Goal: Task Accomplishment & Management: Manage account settings

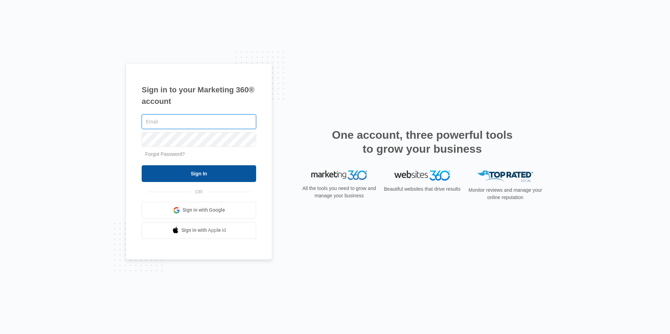
type input "[EMAIL_ADDRESS][DOMAIN_NAME]"
click at [230, 174] on input "Sign In" at bounding box center [199, 173] width 114 height 17
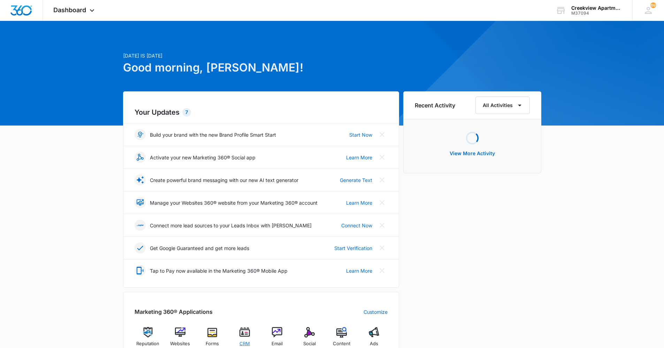
click at [253, 335] on div "CRM" at bounding box center [245, 339] width 27 height 25
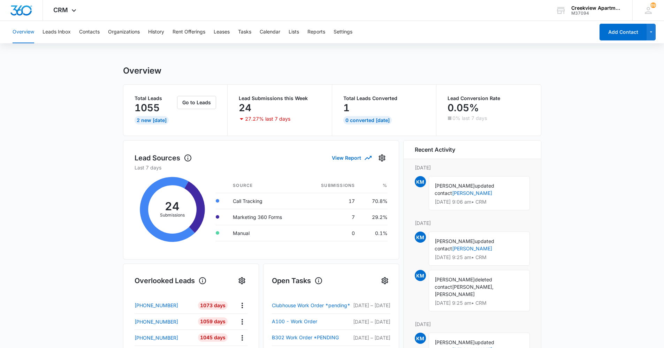
click at [91, 185] on main "Overview Total Leads 1055 2 New [DATE] Go to Leads Lead Submissions this Week 2…" at bounding box center [332, 334] width 664 height 537
click at [241, 30] on button "Tasks" at bounding box center [244, 32] width 13 height 22
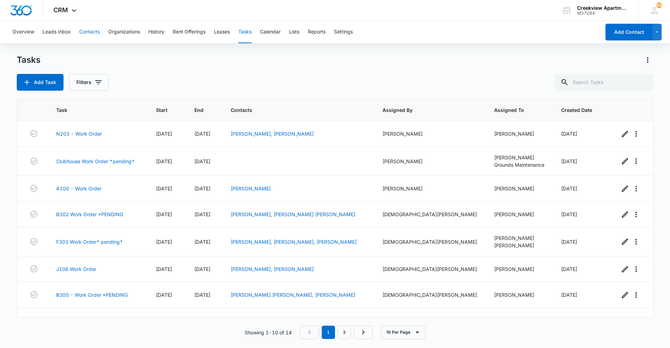
click at [96, 27] on button "Contacts" at bounding box center [89, 32] width 21 height 22
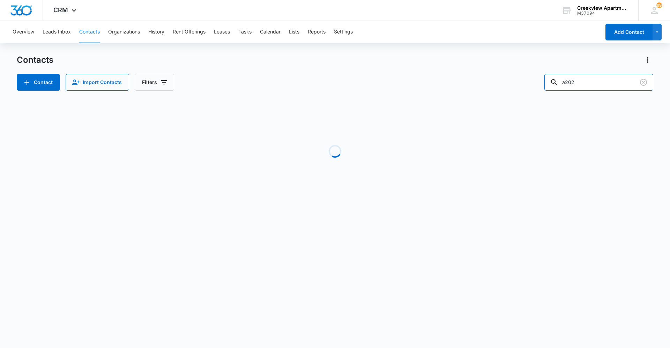
drag, startPoint x: 584, startPoint y: 83, endPoint x: 498, endPoint y: 82, distance: 85.5
click at [498, 82] on div "Contact Import Contacts Filters a202" at bounding box center [335, 82] width 636 height 17
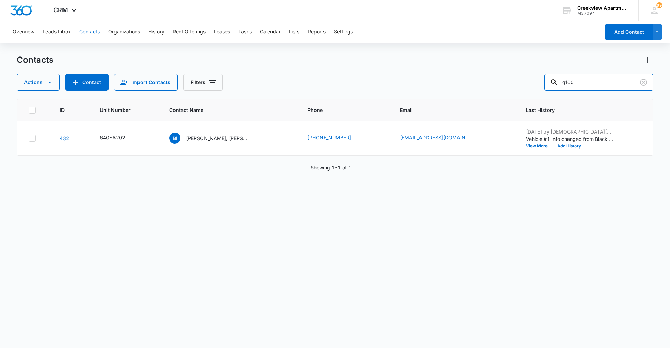
type input "q100"
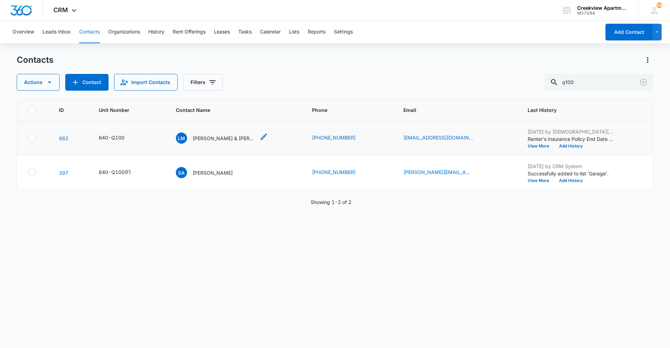
click at [212, 138] on p "Luis Munoz & Aylin Aparicio" at bounding box center [224, 138] width 63 height 7
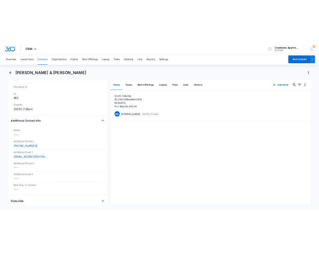
scroll to position [453, 0]
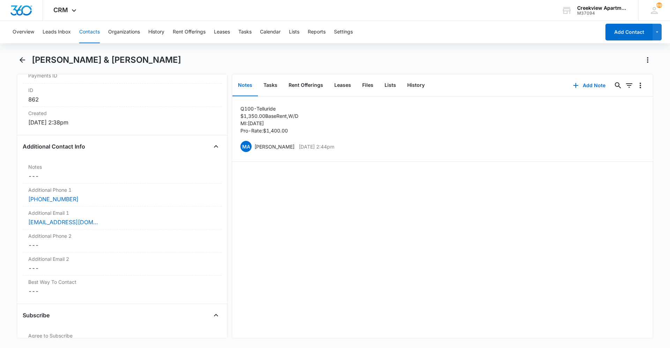
click at [281, 242] on div "Q100 - Telluride $1,350.00 Base Rent, W/D MI: 9/1/23 Pro-Rate: $1,400.00 MA Mar…" at bounding box center [442, 217] width 421 height 241
click at [313, 217] on div "Q100 - Telluride $1,350.00 Base Rent, W/D MI: 9/1/23 Pro-Rate: $1,400.00 MA Mar…" at bounding box center [442, 217] width 421 height 241
click at [469, 316] on div "Q100 - Telluride $1,350.00 Base Rent, W/D MI: 9/1/23 Pro-Rate: $1,400.00 MA Mar…" at bounding box center [442, 217] width 421 height 241
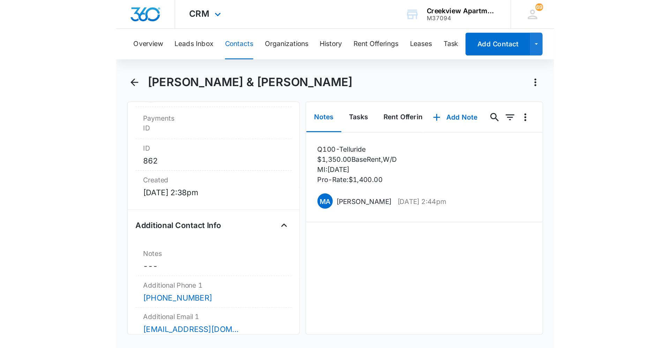
scroll to position [0, 0]
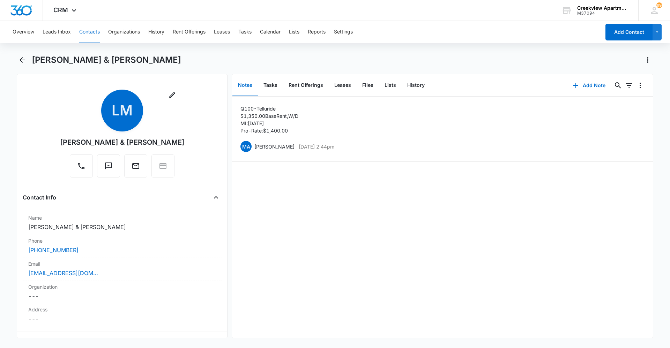
click at [94, 35] on button "Contacts" at bounding box center [89, 32] width 21 height 22
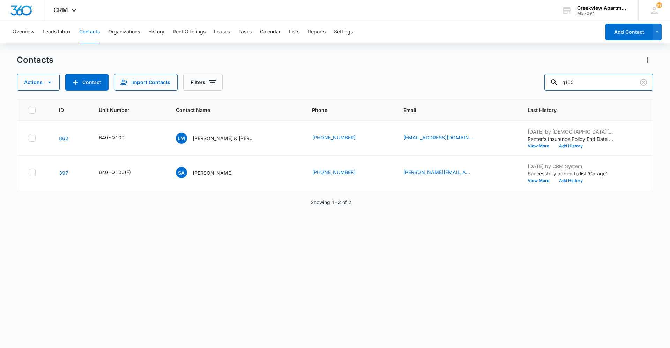
drag, startPoint x: 582, startPoint y: 84, endPoint x: 550, endPoint y: 85, distance: 31.7
click at [550, 85] on div "Actions Contact Import Contacts Filters q100" at bounding box center [335, 82] width 636 height 17
type input "p101"
click at [239, 136] on p "Jolene Harvey, James Alexander, Monique Harris" at bounding box center [224, 138] width 63 height 7
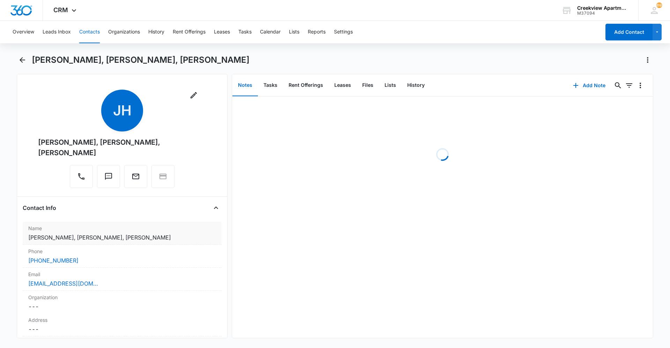
click at [75, 238] on dd "Cancel Save Changes Jolene Harvey, James Alexander, Monique Harris" at bounding box center [122, 237] width 188 height 8
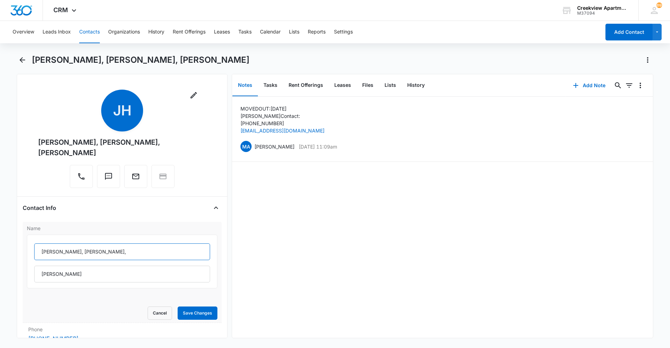
drag, startPoint x: 77, startPoint y: 250, endPoint x: 73, endPoint y: 250, distance: 4.5
click at [73, 250] on input "Jolene Harvey, James Alexander," at bounding box center [122, 251] width 176 height 17
click at [82, 253] on input "Jolene Harvey, James Alexander," at bounding box center [122, 251] width 176 height 17
drag, startPoint x: 78, startPoint y: 252, endPoint x: 21, endPoint y: 251, distance: 57.6
click at [21, 251] on div "Remove JH Jolene Harvey, James Alexander, Monique Harris Contact Info Name Jole…" at bounding box center [122, 206] width 211 height 264
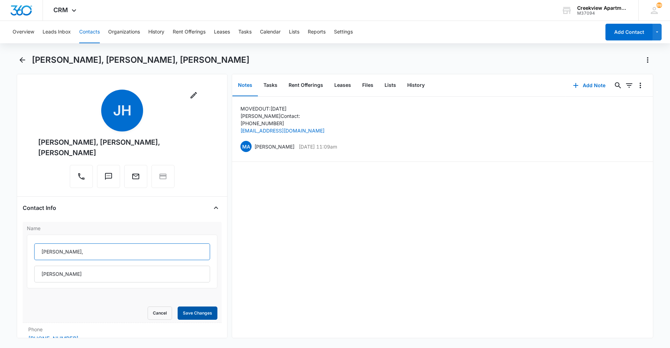
type input "James Alexander,"
click at [195, 312] on button "Save Changes" at bounding box center [198, 313] width 40 height 13
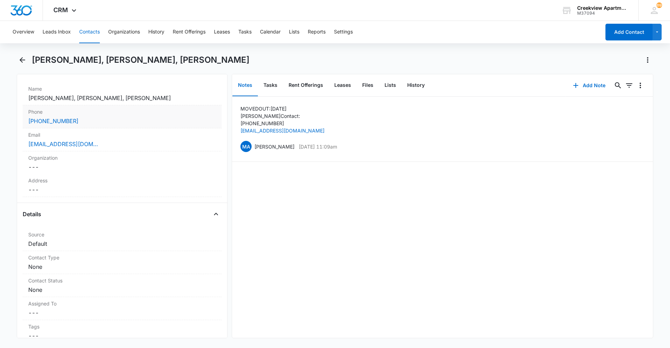
scroll to position [129, 0]
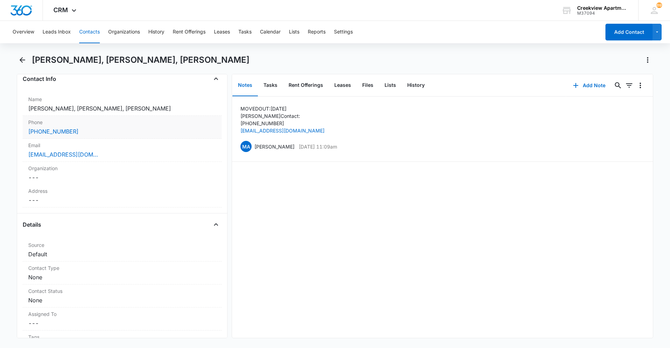
click at [94, 127] on div "(269) 366-5927" at bounding box center [122, 131] width 188 height 8
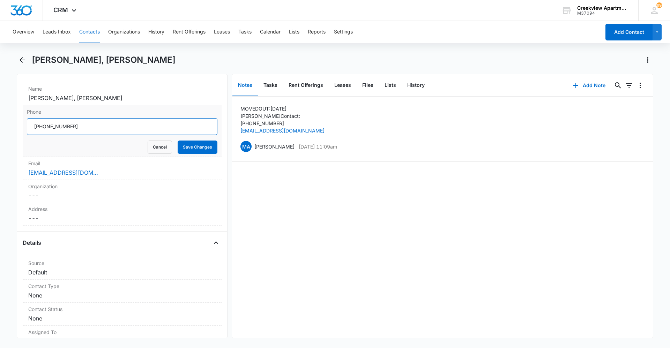
drag, startPoint x: 84, startPoint y: 128, endPoint x: 17, endPoint y: 138, distance: 67.5
click at [6, 134] on main "James Alexander, Monique Harris Remove JA James Alexander, Monique Harris Conta…" at bounding box center [335, 200] width 670 height 292
click at [130, 172] on div "joharvey222@gmail.com" at bounding box center [122, 172] width 188 height 8
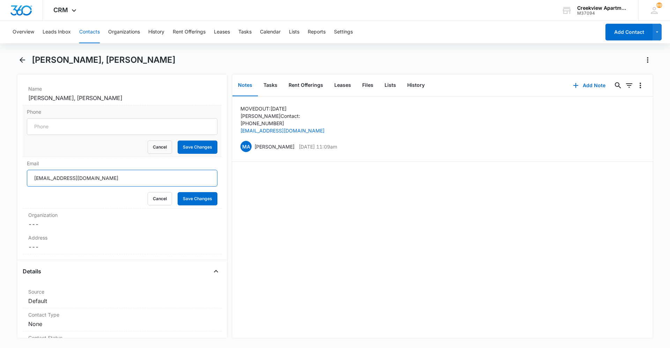
drag, startPoint x: 102, startPoint y: 175, endPoint x: 7, endPoint y: 181, distance: 95.4
click at [7, 181] on main "James Alexander, Monique Harris Remove JA James Alexander, Monique Harris Conta…" at bounding box center [335, 200] width 670 height 292
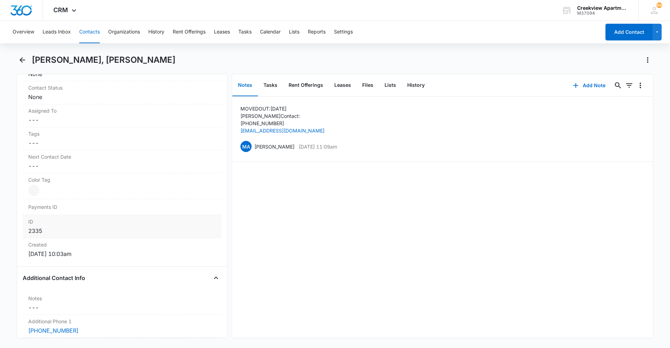
scroll to position [478, 0]
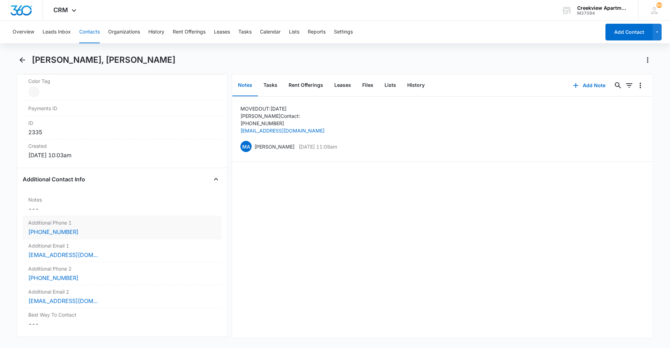
click at [90, 230] on div "(970) 792-7022" at bounding box center [122, 232] width 188 height 8
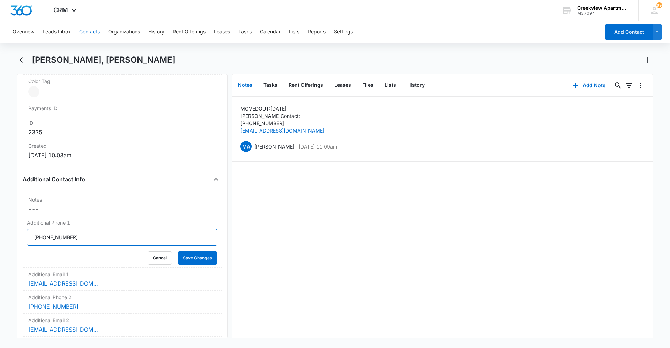
drag, startPoint x: 89, startPoint y: 234, endPoint x: 17, endPoint y: 238, distance: 71.6
click at [17, 238] on div "Remove JA James Alexander, Monique Harris Contact Info Name Cancel Save Changes…" at bounding box center [122, 206] width 211 height 264
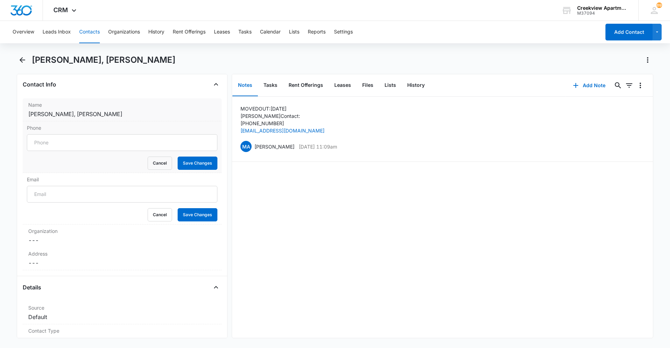
scroll to position [59, 0]
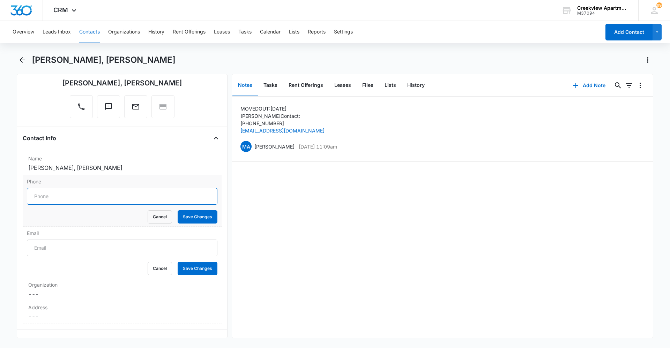
click at [74, 192] on input "Phone" at bounding box center [122, 196] width 190 height 17
paste input "(970) 792-7022"
type input "(970) 792-7022"
click at [194, 219] on button "Save Changes" at bounding box center [198, 216] width 40 height 13
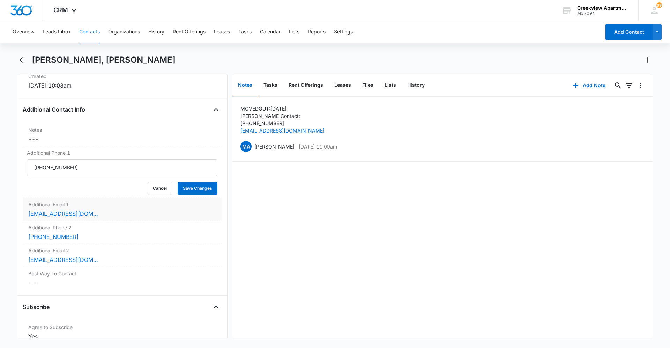
scroll to position [519, 0]
click at [121, 212] on div "jamesalexander199902@gmail.com" at bounding box center [122, 214] width 188 height 8
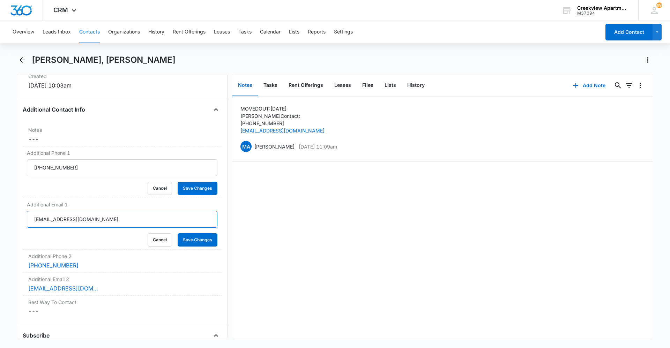
drag, startPoint x: 125, startPoint y: 219, endPoint x: 11, endPoint y: 217, distance: 114.4
click at [11, 217] on main "James Alexander, Monique Harris Remove JA James Alexander, Monique Harris Conta…" at bounding box center [335, 200] width 670 height 292
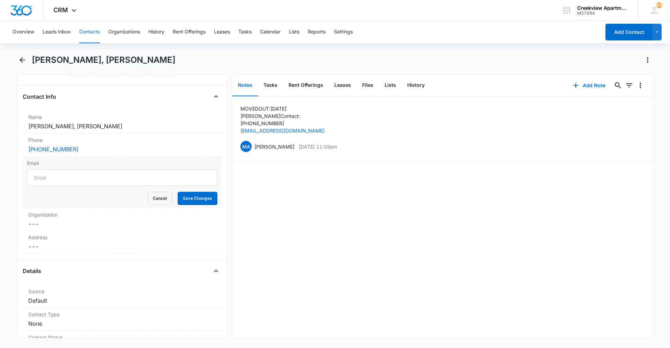
scroll to position [100, 0]
click at [61, 175] on input "Email" at bounding box center [122, 178] width 190 height 17
paste input "jamesalexander199902@gmail.com"
type input "jamesalexander199902@gmail.com"
click at [183, 195] on button "Save Changes" at bounding box center [198, 198] width 40 height 13
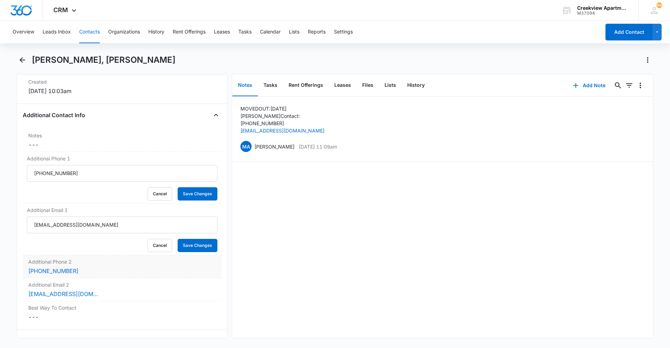
scroll to position [624, 0]
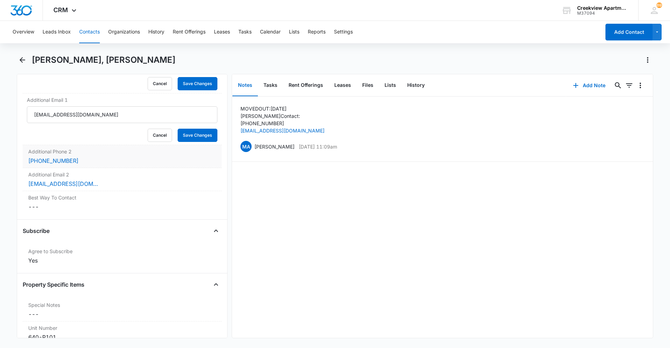
click at [88, 162] on div "(970) 481-7976" at bounding box center [122, 161] width 188 height 8
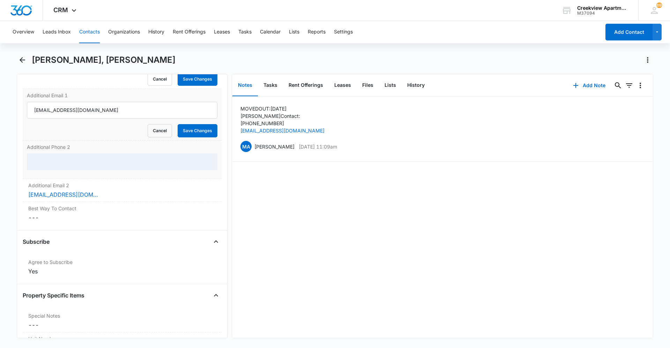
scroll to position [526, 0]
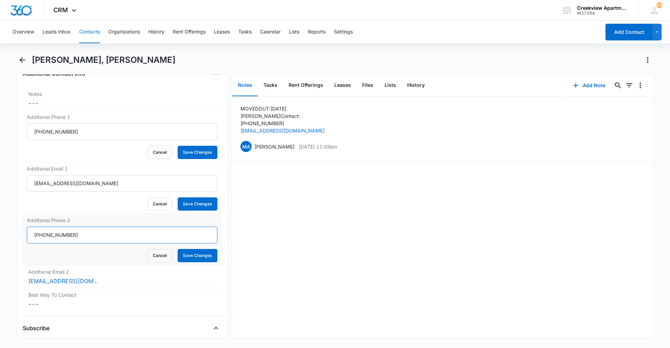
drag, startPoint x: 92, startPoint y: 232, endPoint x: 25, endPoint y: 234, distance: 67.0
click at [25, 234] on div "Additional Phone 2 Cancel Save Changes" at bounding box center [122, 240] width 199 height 52
drag, startPoint x: 93, startPoint y: 141, endPoint x: 85, endPoint y: 130, distance: 13.2
click at [51, 141] on form "Cancel Save Changes" at bounding box center [122, 141] width 190 height 36
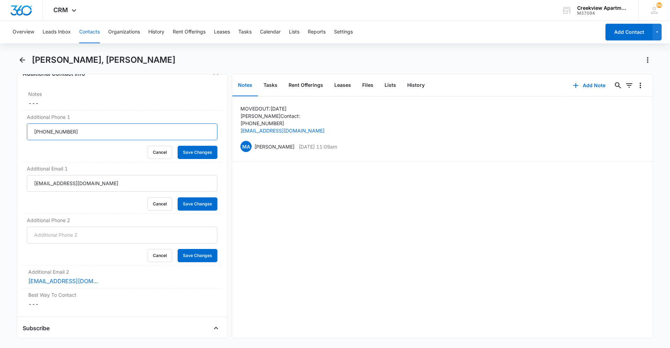
drag, startPoint x: 85, startPoint y: 130, endPoint x: 17, endPoint y: 140, distance: 68.7
click at [0, 139] on html "CRM Apps Reputation Websites Forms CRM Email Social Content Ads Intelligence Fi…" at bounding box center [335, 174] width 670 height 348
paste input "(970) 481-7976"
type input "(970) 481-7976"
click at [205, 147] on button "Save Changes" at bounding box center [198, 152] width 40 height 13
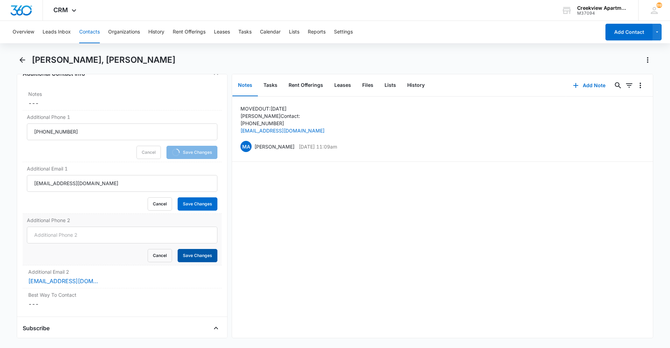
click at [193, 259] on button "Save Changes" at bounding box center [198, 255] width 40 height 13
click at [115, 277] on div "moniqueharris02061998@gmail.com" at bounding box center [122, 281] width 188 height 8
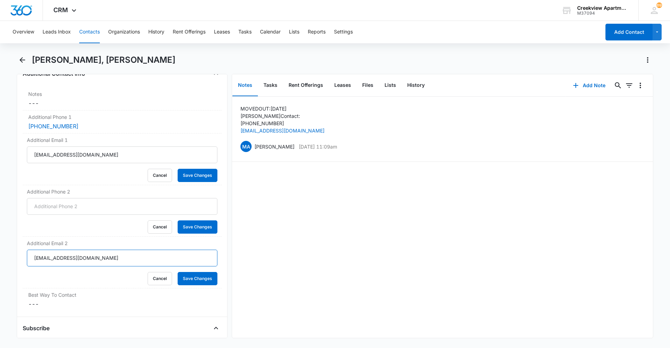
drag, startPoint x: 124, startPoint y: 258, endPoint x: -5, endPoint y: 256, distance: 129.1
click at [0, 256] on html "CRM Apps Reputation Websites Forms CRM Email Social Content Ads Intelligence Fi…" at bounding box center [335, 174] width 670 height 348
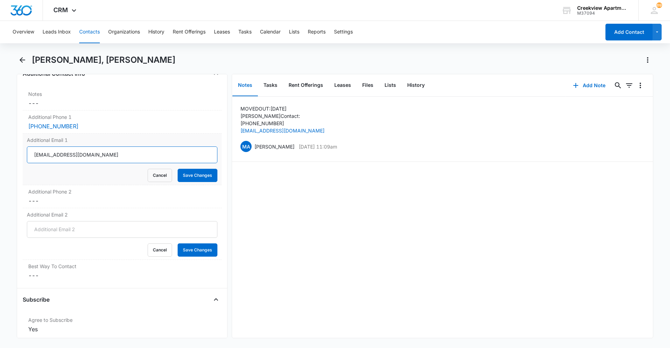
drag, startPoint x: 121, startPoint y: 151, endPoint x: 57, endPoint y: 158, distance: 64.6
click at [0, 156] on html "CRM Apps Reputation Websites Forms CRM Email Social Content Ads Intelligence Fi…" at bounding box center [335, 174] width 670 height 348
paste input "moniqueharris02061998"
type input "moniqueharris02061998@gmail.com"
click at [201, 174] on button "Save Changes" at bounding box center [198, 175] width 40 height 13
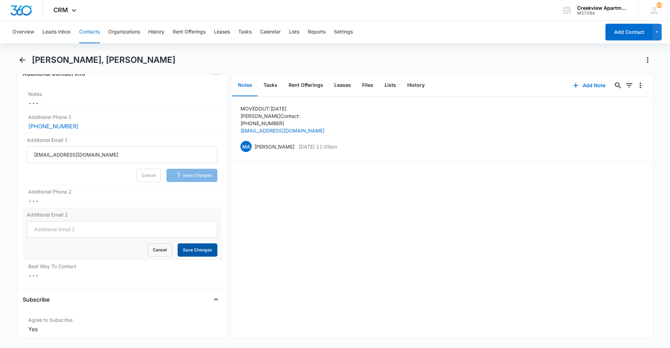
click at [198, 251] on button "Save Changes" at bounding box center [198, 249] width 40 height 13
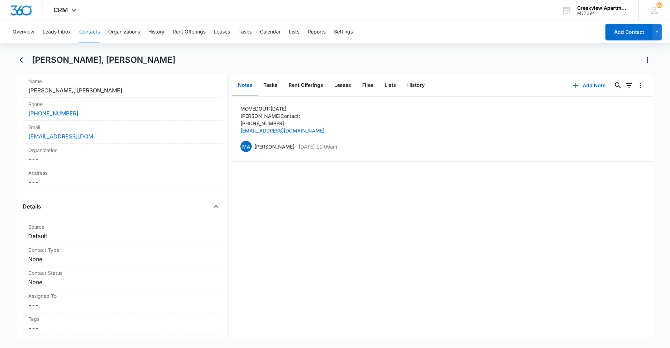
scroll to position [0, 0]
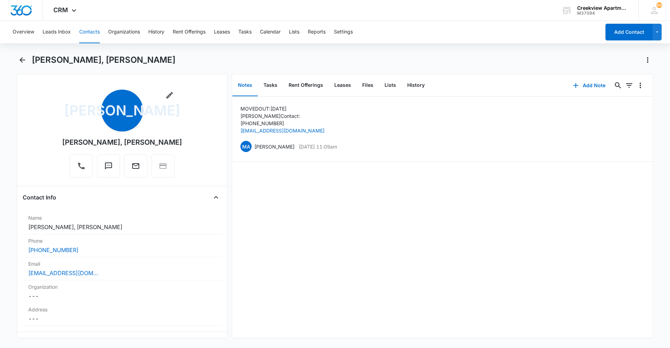
click at [84, 33] on button "Contacts" at bounding box center [89, 32] width 21 height 22
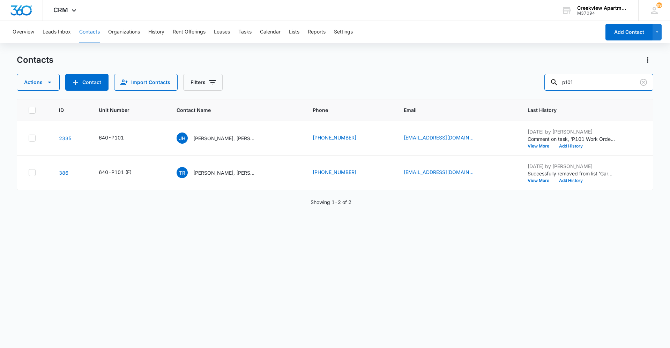
drag, startPoint x: 602, startPoint y: 88, endPoint x: 535, endPoint y: 91, distance: 67.4
click at [535, 90] on div "Actions Contact Import Contacts Filters p101" at bounding box center [335, 82] width 636 height 17
type input "k305"
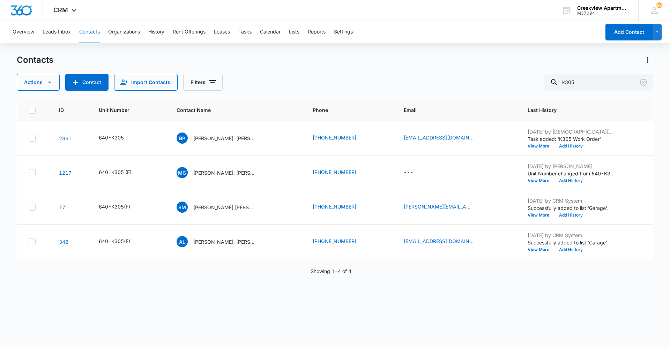
click at [344, 303] on div "ID Unit Number Contact Name Phone Email Last History 2861 640-K305 BP Brian Per…" at bounding box center [335, 219] width 636 height 240
click at [207, 137] on p "Brian Perez, Rogelio Medrano Jr., Daniel Marroquin III" at bounding box center [224, 138] width 63 height 7
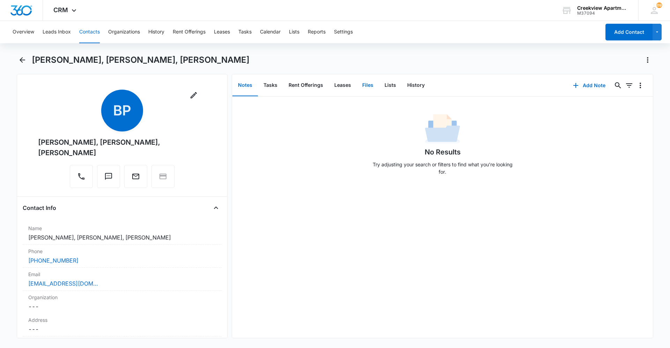
click at [366, 89] on button "Files" at bounding box center [367, 86] width 22 height 22
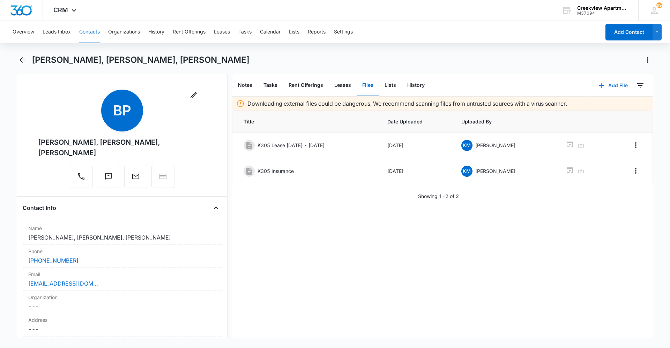
click at [599, 89] on icon "button" at bounding box center [601, 85] width 8 height 8
click at [600, 105] on div "Upload Files" at bounding box center [603, 107] width 28 height 5
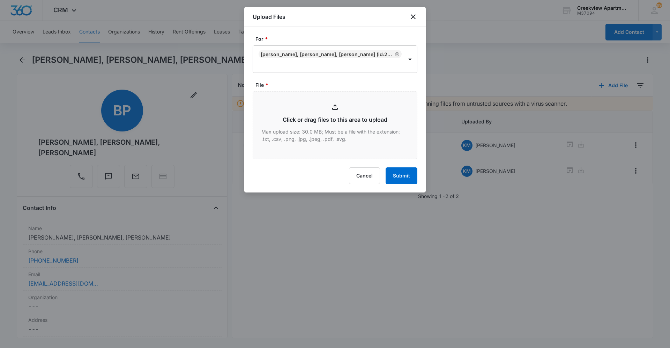
type input "C:\fakepath\K305 Lease.pdf"
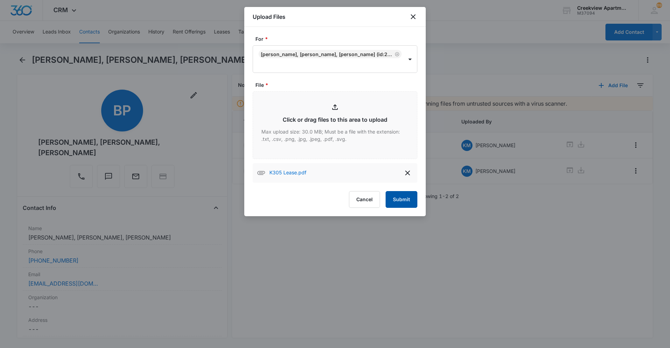
click at [406, 194] on button "Submit" at bounding box center [401, 199] width 32 height 17
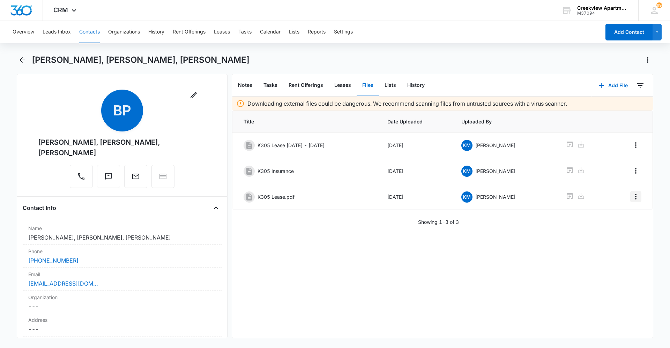
click at [631, 198] on icon "Overflow Menu" at bounding box center [635, 197] width 8 height 8
click at [626, 213] on button "Edit" at bounding box center [616, 216] width 40 height 10
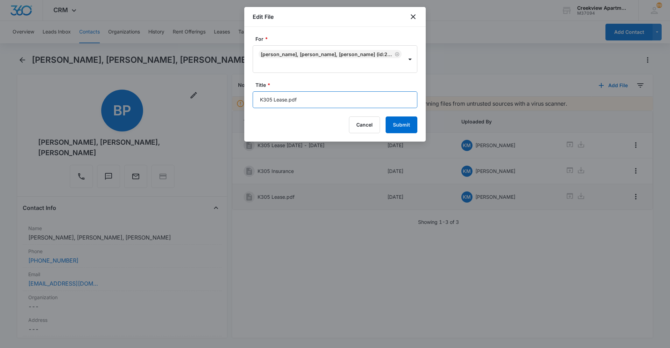
click at [335, 96] on input "K305 Lease.pdf" at bounding box center [335, 99] width 165 height 17
type input "K305 Lease 10/8/25 - 8/31/26"
click at [394, 118] on button "Submit" at bounding box center [401, 125] width 32 height 17
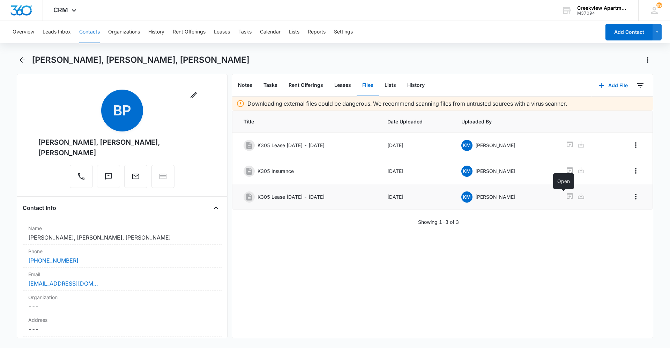
click at [565, 198] on icon at bounding box center [569, 196] width 8 height 8
click at [89, 35] on button "Contacts" at bounding box center [89, 32] width 21 height 22
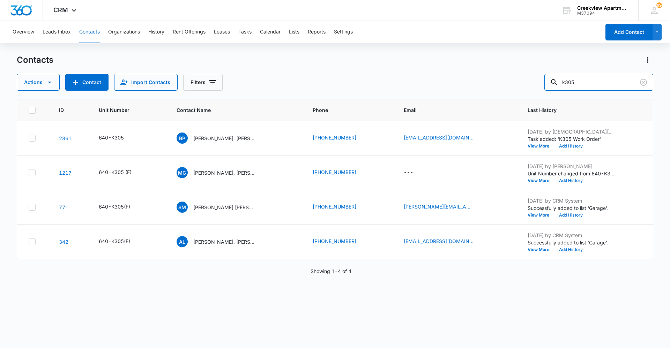
drag, startPoint x: 602, startPoint y: 80, endPoint x: 520, endPoint y: 82, distance: 82.0
click at [520, 82] on div "Actions Contact Import Contacts Filters k305" at bounding box center [335, 82] width 636 height 17
type input "p101"
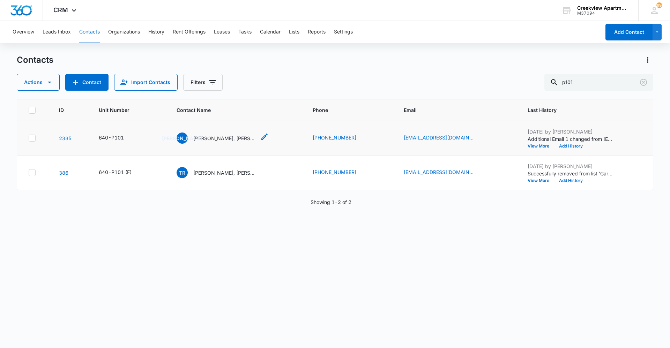
click at [237, 135] on p "James Alexander, Monique Harris" at bounding box center [224, 138] width 63 height 7
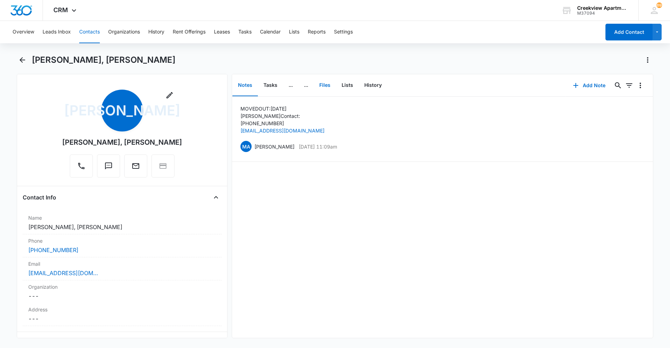
click at [327, 86] on button "Files" at bounding box center [325, 86] width 22 height 22
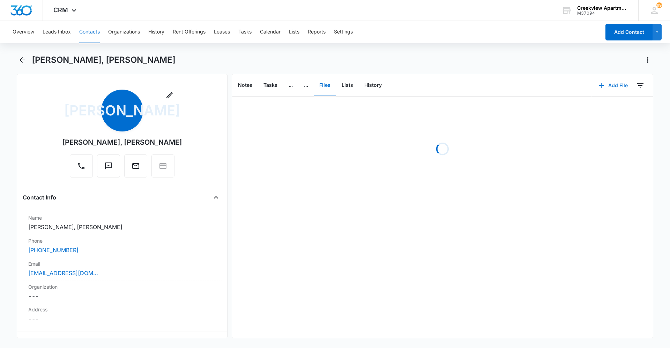
click at [598, 86] on icon "button" at bounding box center [601, 85] width 8 height 8
click at [606, 106] on div "Upload Files" at bounding box center [603, 107] width 28 height 5
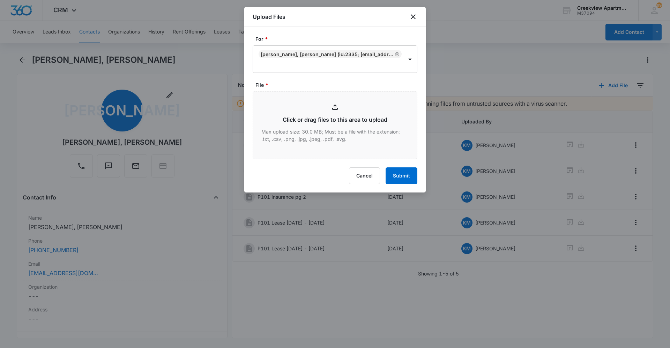
type input "C:\fakepath\P101 Lease.pdf"
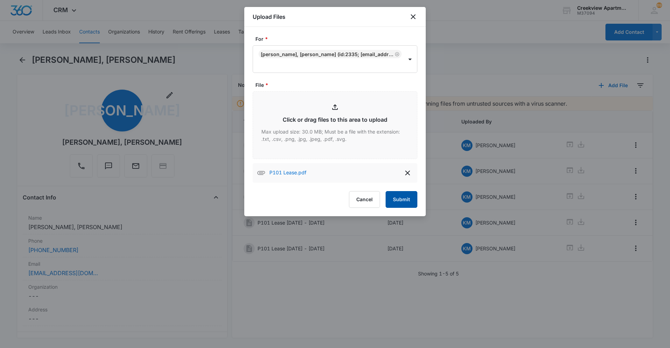
click at [416, 200] on button "Submit" at bounding box center [401, 199] width 32 height 17
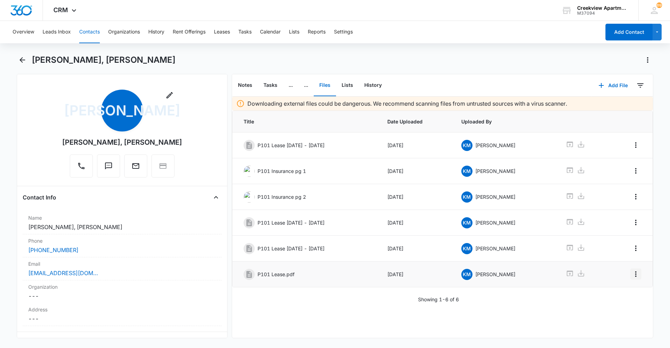
click at [632, 277] on icon "Overflow Menu" at bounding box center [635, 274] width 8 height 8
click at [625, 289] on button "Edit" at bounding box center [616, 293] width 40 height 10
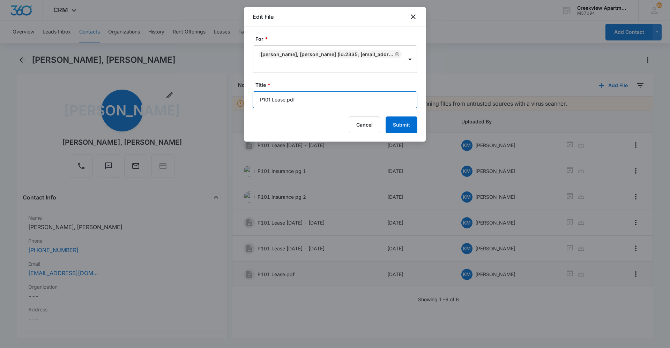
click at [340, 104] on input "P101 Lease.pdf" at bounding box center [335, 99] width 165 height 17
type input "P101 Lease 10/28/25 - 3/31/26"
click at [395, 122] on button "Submit" at bounding box center [401, 125] width 32 height 17
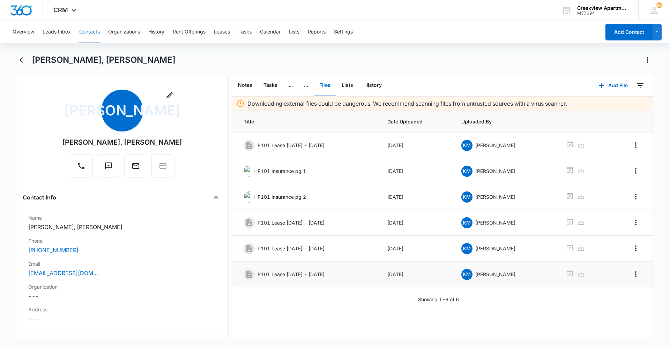
click at [92, 31] on button "Contacts" at bounding box center [89, 32] width 21 height 22
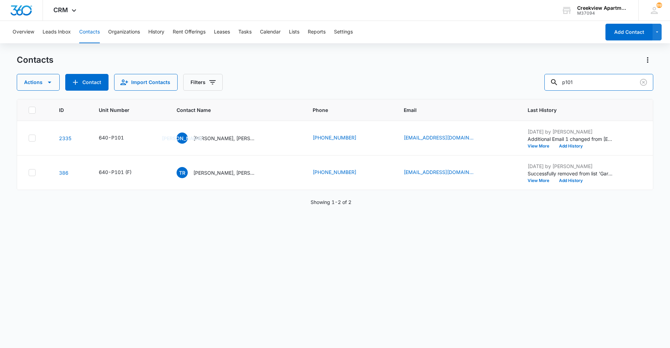
drag, startPoint x: 592, startPoint y: 83, endPoint x: 535, endPoint y: 88, distance: 57.7
click at [535, 88] on div "Actions Contact Import Contacts Filters p101" at bounding box center [335, 82] width 636 height 17
type input "o301"
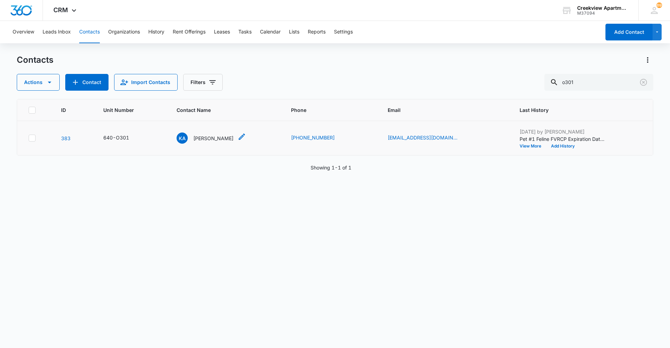
click at [209, 139] on p "Karli Arisman" at bounding box center [213, 138] width 40 height 7
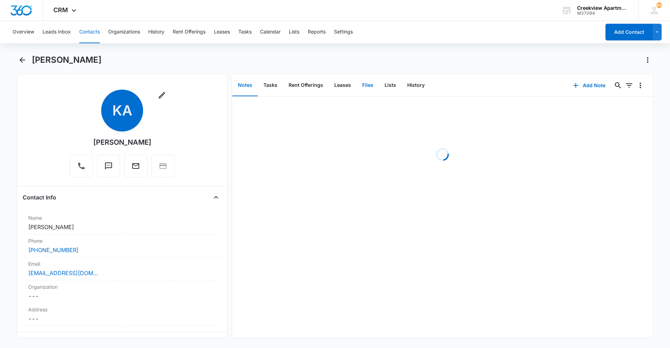
click at [366, 88] on button "Files" at bounding box center [367, 86] width 22 height 22
click at [605, 89] on button "Add File" at bounding box center [612, 85] width 43 height 17
click at [606, 105] on div "Upload Files" at bounding box center [603, 107] width 28 height 5
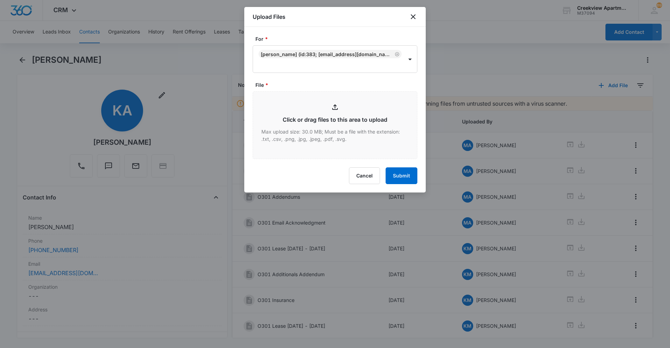
type input "C:\fakepath\O301 Lease.pdf"
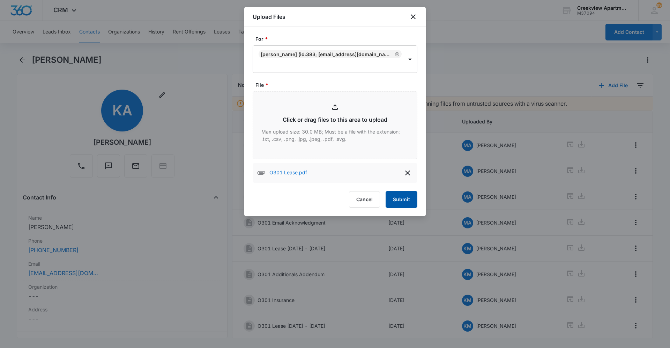
click at [397, 194] on button "Submit" at bounding box center [401, 199] width 32 height 17
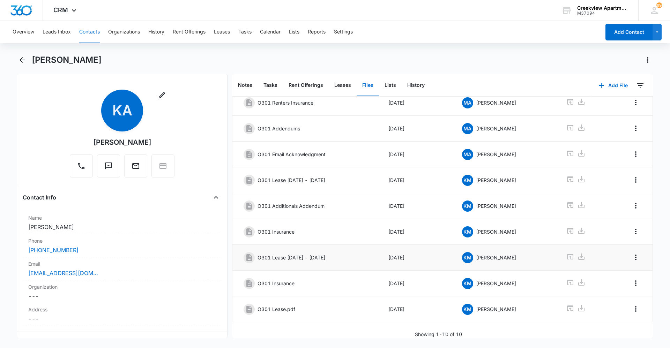
scroll to position [74, 0]
click at [632, 305] on icon "Overflow Menu" at bounding box center [635, 309] width 8 height 8
click at [627, 319] on div "Edit Delete" at bounding box center [615, 328] width 40 height 33
click at [631, 305] on icon "Overflow Menu" at bounding box center [635, 309] width 8 height 8
click at [624, 320] on button "Edit" at bounding box center [616, 323] width 40 height 10
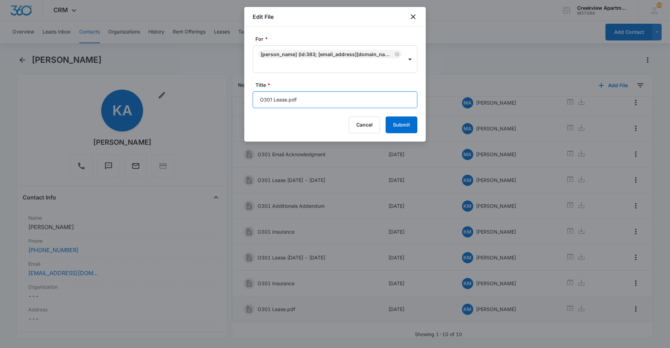
click at [348, 100] on input "O301 Lease.pdf" at bounding box center [335, 99] width 165 height 17
type input "O301 Lease 11/1/25 - 10/31/26"
click at [385, 117] on button "Submit" at bounding box center [401, 125] width 32 height 17
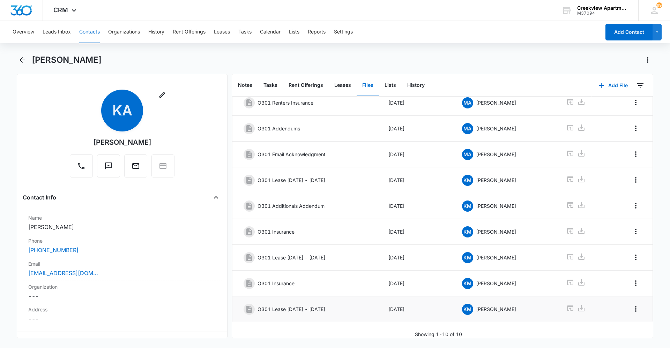
click at [100, 31] on div "Overview Leads Inbox Contacts Organizations History Rent Offerings Leases Tasks…" at bounding box center [304, 32] width 592 height 22
click at [93, 32] on button "Contacts" at bounding box center [89, 32] width 21 height 22
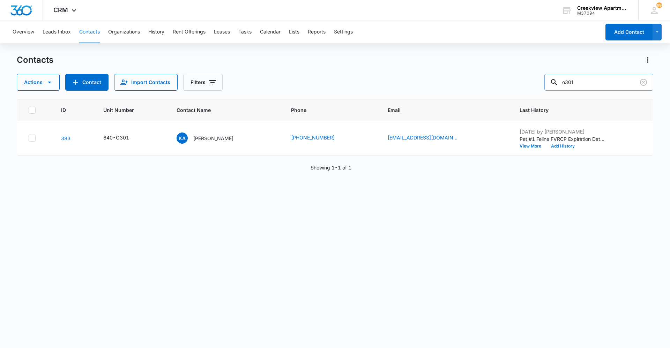
drag, startPoint x: 600, startPoint y: 83, endPoint x: 554, endPoint y: 87, distance: 45.5
click at [556, 89] on div "o301" at bounding box center [598, 82] width 109 height 17
type input "q206"
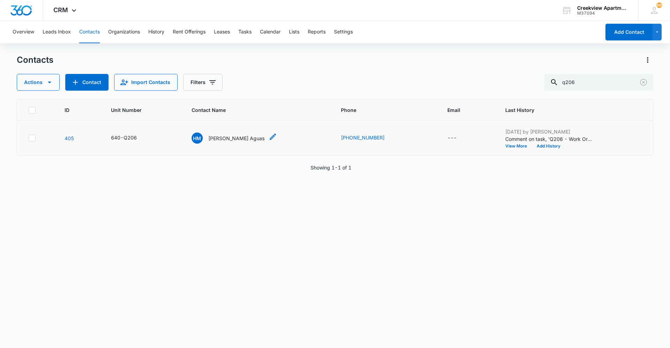
click at [226, 138] on p "Heriberto Moran Aguas" at bounding box center [236, 138] width 56 height 7
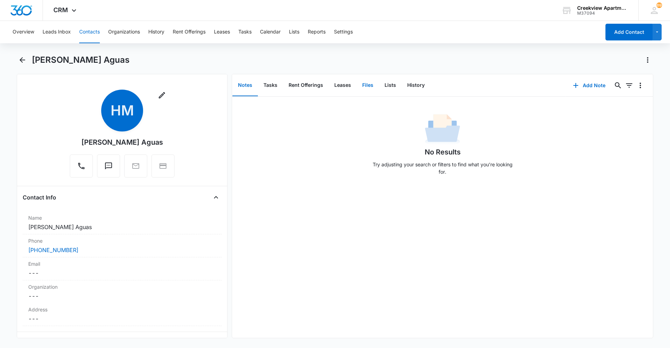
click at [370, 87] on button "Files" at bounding box center [367, 86] width 22 height 22
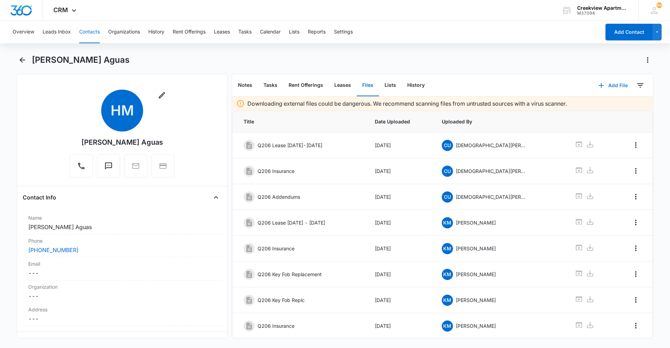
click at [615, 89] on button "Add File" at bounding box center [612, 85] width 43 height 17
click at [607, 109] on div "Upload Files" at bounding box center [603, 107] width 28 height 5
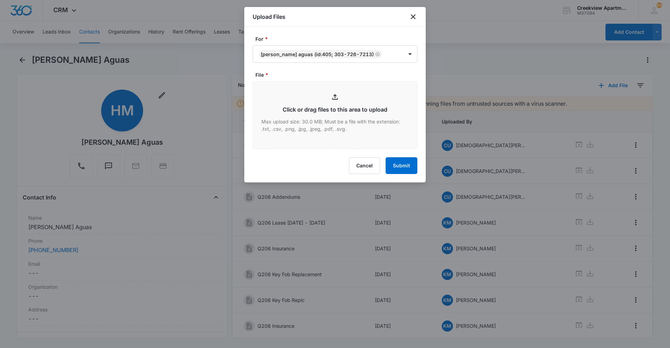
type input "C:\fakepath\Q206 Key Fob Addendum.pdf"
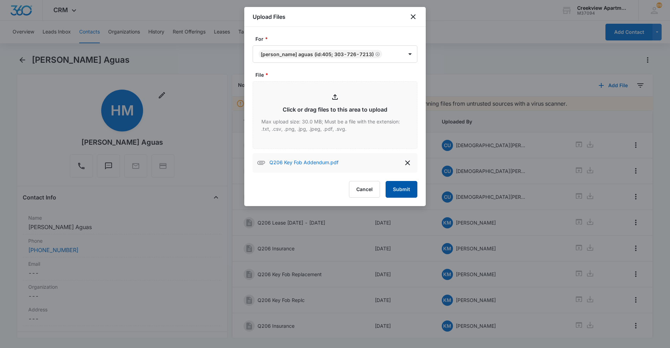
click at [404, 185] on button "Submit" at bounding box center [401, 189] width 32 height 17
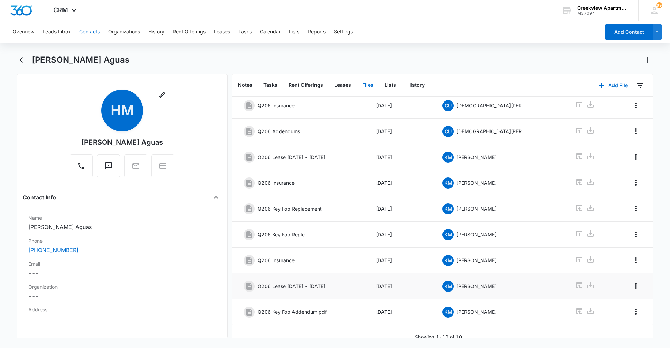
scroll to position [74, 0]
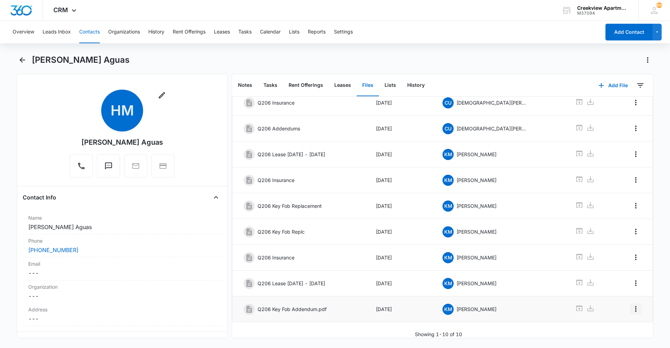
click at [631, 307] on icon "Overflow Menu" at bounding box center [635, 309] width 8 height 8
click at [621, 321] on button "Edit" at bounding box center [616, 323] width 40 height 10
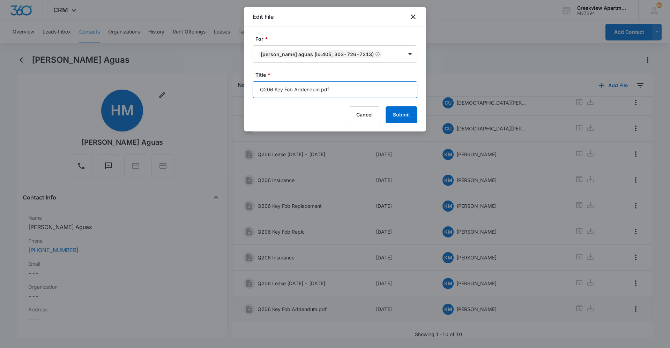
click at [343, 92] on input "Q206 Key Fob Addendum.pdf" at bounding box center [335, 89] width 165 height 17
type input "Q206 Key Fob Addendum"
click at [405, 118] on button "Submit" at bounding box center [401, 114] width 32 height 17
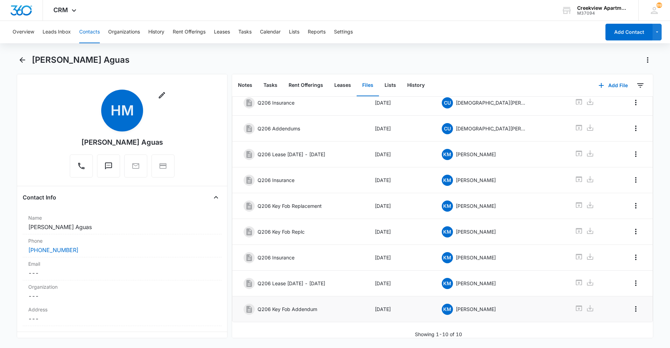
click at [82, 32] on button "Contacts" at bounding box center [89, 32] width 21 height 22
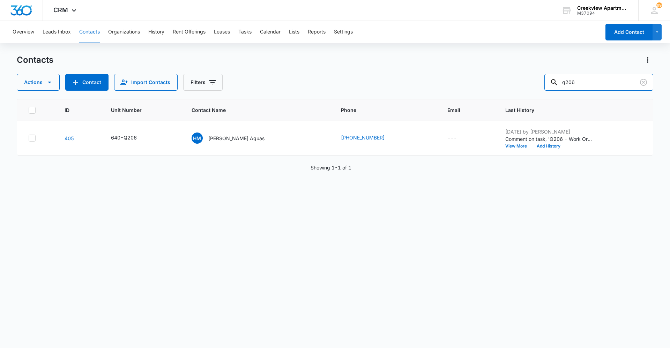
drag, startPoint x: 576, startPoint y: 85, endPoint x: 549, endPoint y: 87, distance: 27.3
click at [549, 87] on div "Actions Contact Import Contacts Filters q206" at bounding box center [335, 82] width 636 height 17
type input "e203"
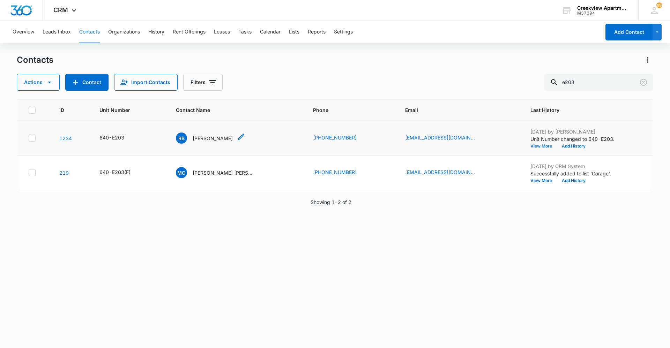
click at [200, 140] on p "Rachel boker" at bounding box center [213, 138] width 40 height 7
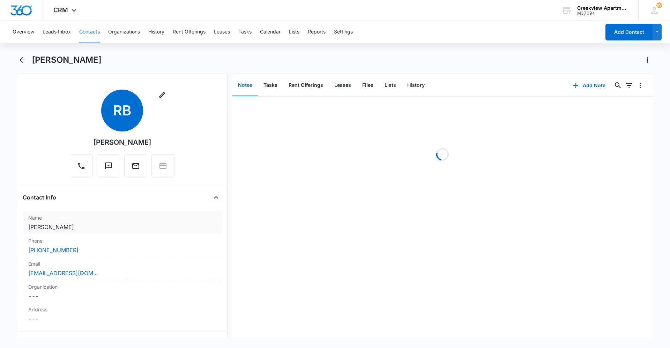
click at [45, 224] on dd "Cancel Save Changes Rachel Boker" at bounding box center [122, 227] width 188 height 8
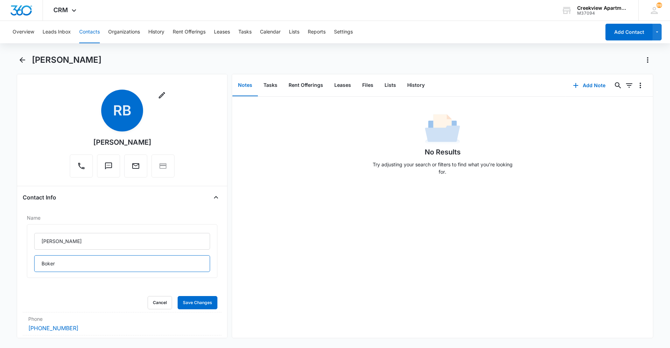
drag, startPoint x: 17, startPoint y: 266, endPoint x: 22, endPoint y: 262, distance: 6.7
click at [17, 266] on div "Remove RB Rachel Boker Contact Info Name Rachel Boker Cancel Save Changes Phone…" at bounding box center [122, 206] width 211 height 264
type input "Boker"
click at [185, 299] on button "Save Changes" at bounding box center [198, 302] width 40 height 13
click at [366, 84] on button "Files" at bounding box center [367, 86] width 22 height 22
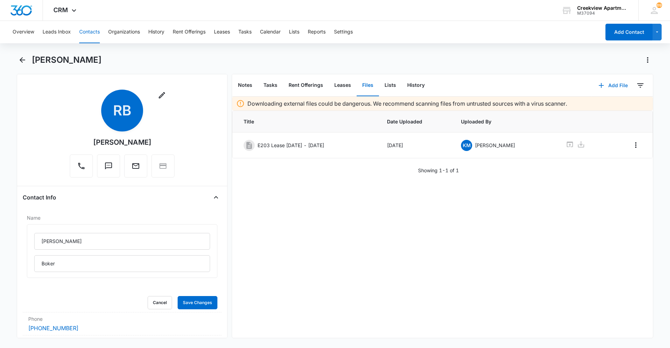
click at [607, 90] on button "Add File" at bounding box center [612, 85] width 43 height 17
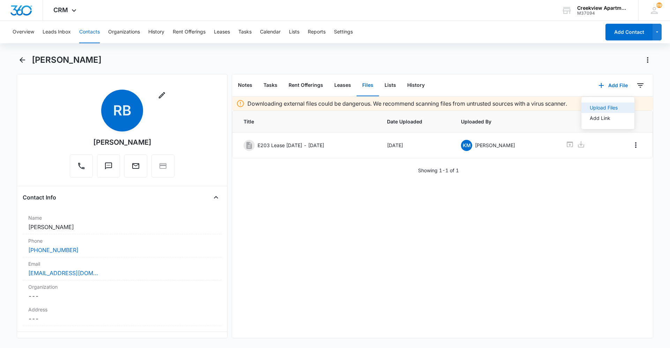
click at [603, 104] on button "Upload Files" at bounding box center [607, 108] width 53 height 10
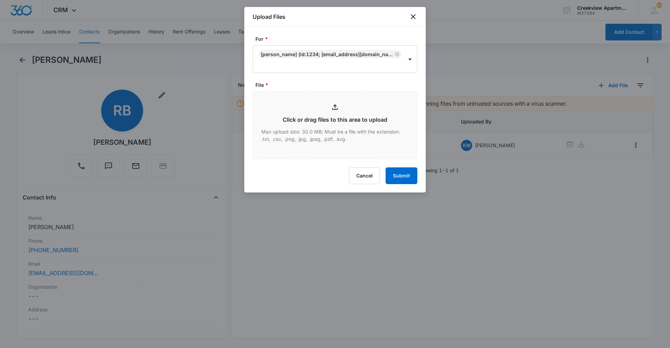
type input "C:\fakepath\E203 Insurance.pdf"
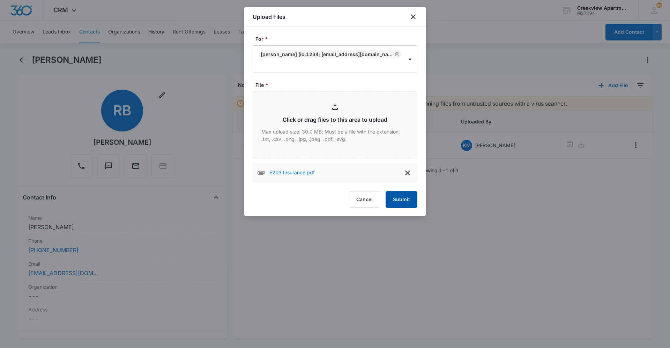
click at [407, 197] on button "Submit" at bounding box center [401, 199] width 32 height 17
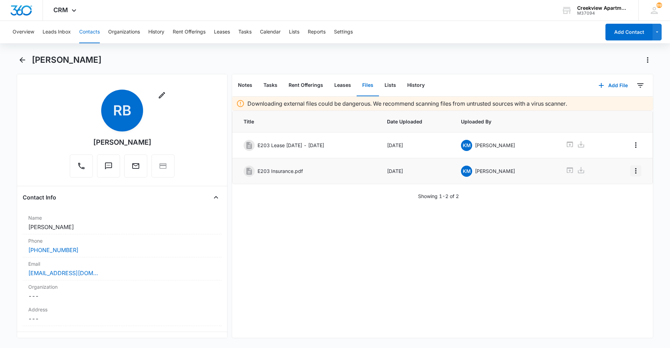
click at [631, 172] on icon "Overflow Menu" at bounding box center [635, 171] width 8 height 8
click at [623, 192] on button "Edit" at bounding box center [616, 190] width 40 height 10
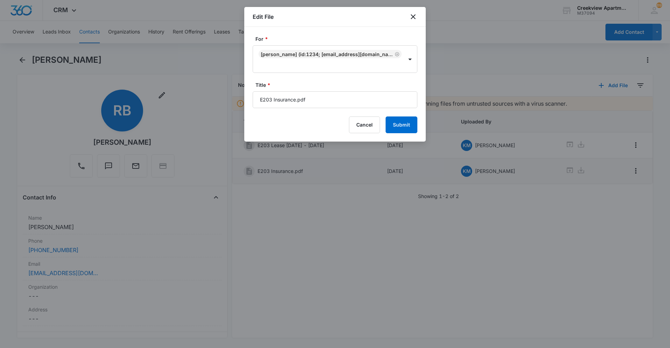
click at [362, 102] on input "E203 Insurance.pdf" at bounding box center [335, 99] width 165 height 17
type input "E203 Insurance"
click at [410, 132] on button "Submit" at bounding box center [401, 125] width 32 height 17
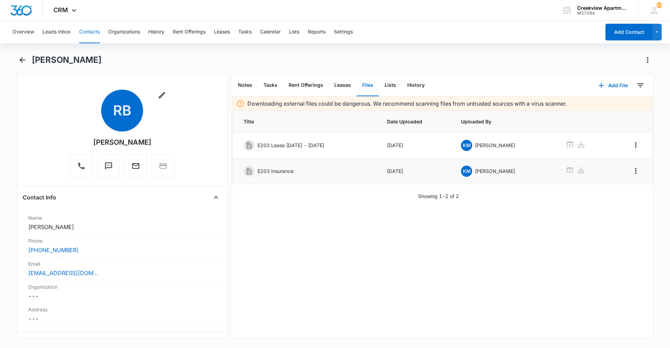
drag, startPoint x: 506, startPoint y: 326, endPoint x: 438, endPoint y: 337, distance: 68.9
click at [506, 326] on div "Downloading external files could be dangerous. We recommend scanning files from…" at bounding box center [442, 217] width 421 height 241
click at [320, 283] on div "Downloading external files could be dangerous. We recommend scanning files from…" at bounding box center [442, 217] width 421 height 241
click at [340, 268] on div "Downloading external files could be dangerous. We recommend scanning files from…" at bounding box center [442, 217] width 421 height 241
click at [386, 329] on div "Downloading external files could be dangerous. We recommend scanning files from…" at bounding box center [442, 217] width 421 height 241
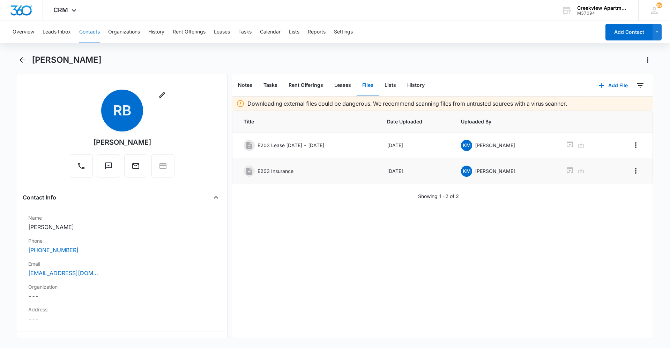
click at [264, 249] on div "Downloading external files could be dangerous. We recommend scanning files from…" at bounding box center [442, 217] width 421 height 241
click at [95, 32] on button "Contacts" at bounding box center [89, 32] width 21 height 22
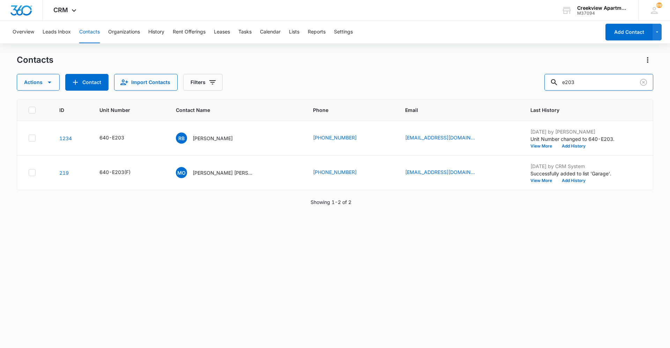
drag, startPoint x: 609, startPoint y: 90, endPoint x: 553, endPoint y: 92, distance: 56.9
click at [553, 92] on div "Contacts Actions Contact Import Contacts Filters e203 ID Unit Number Contact Na…" at bounding box center [335, 200] width 636 height 293
type input "e102"
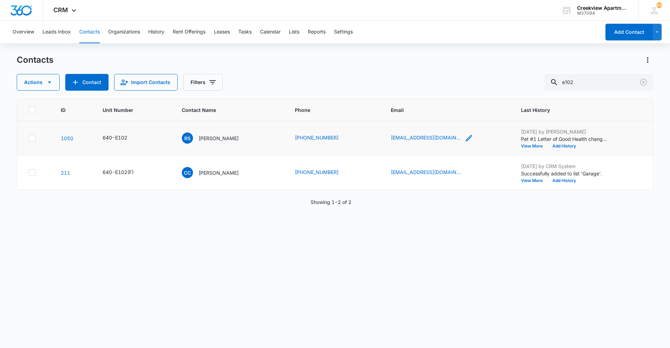
click at [465, 137] on icon "Email - reshock@protonmail.com - Select to Edit Field" at bounding box center [469, 138] width 8 height 8
drag, startPoint x: 458, startPoint y: 91, endPoint x: 389, endPoint y: 97, distance: 69.3
click at [389, 97] on div "Email reshock@protonmail.com Cancel Save" at bounding box center [433, 99] width 105 height 64
click at [458, 115] on button "Save" at bounding box center [467, 115] width 21 height 13
click at [345, 251] on div "ID Unit Number Contact Name Phone Email Last History 1050 640-E102 RS Robert Sh…" at bounding box center [335, 219] width 636 height 240
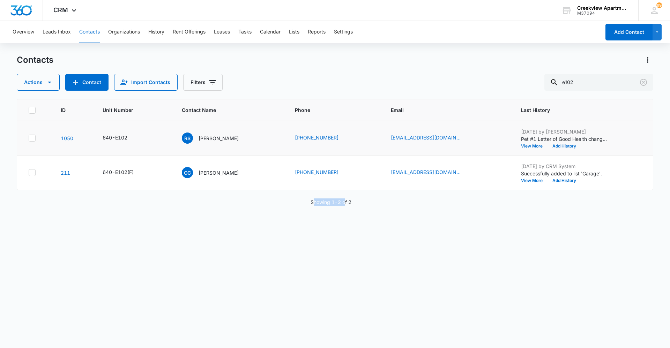
click at [330, 294] on div "ID Unit Number Contact Name Phone Email Last History 1050 640-E102 RS Robert Sh…" at bounding box center [335, 219] width 636 height 240
